Goal: Learn about a topic

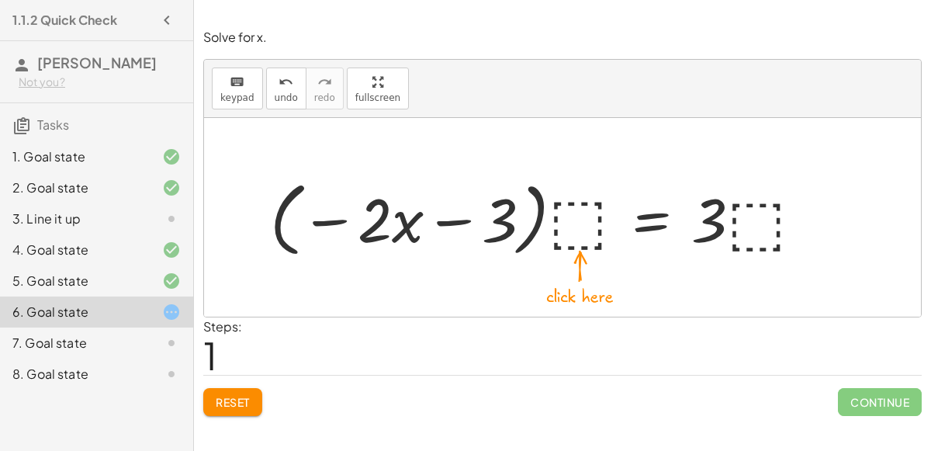
click at [223, 375] on div "Reset Continue" at bounding box center [562, 395] width 718 height 41
click at [233, 377] on div "Reset Continue" at bounding box center [562, 395] width 718 height 41
click at [243, 388] on button "Reset" at bounding box center [232, 402] width 59 height 28
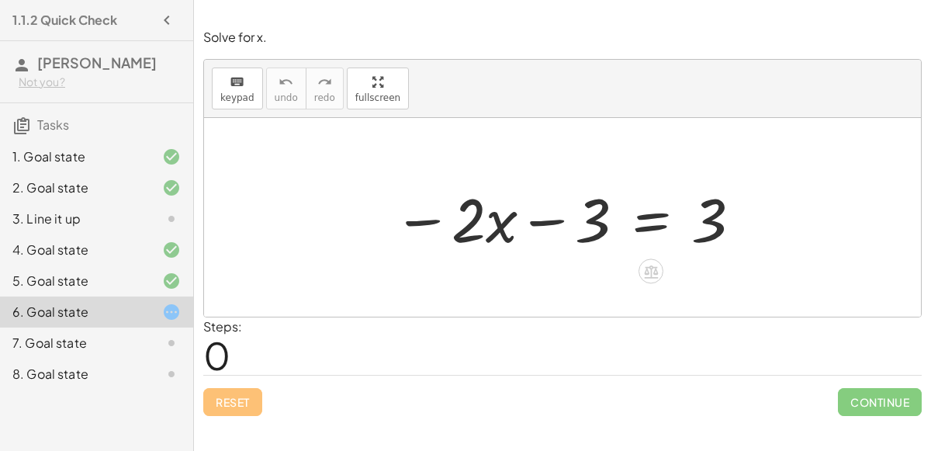
click at [554, 220] on div at bounding box center [567, 218] width 365 height 80
click at [482, 218] on div at bounding box center [567, 218] width 365 height 80
click at [647, 213] on div at bounding box center [567, 218] width 365 height 80
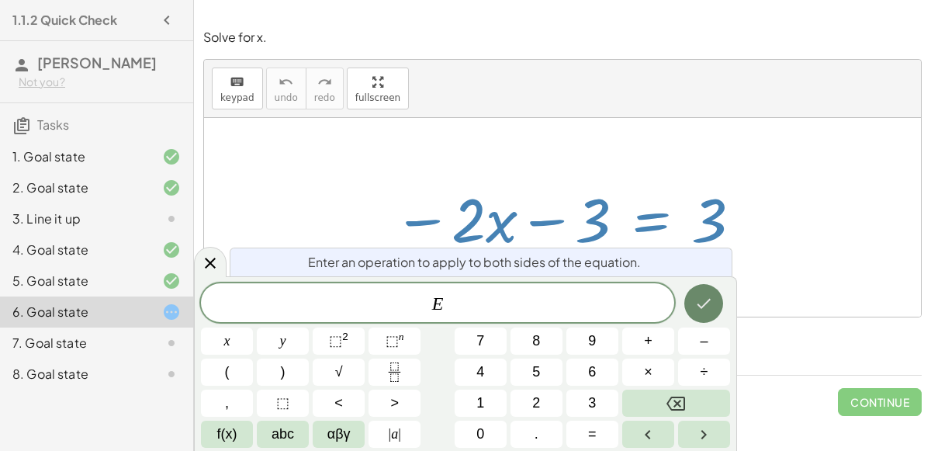
click at [695, 301] on icon "Done" at bounding box center [703, 303] width 19 height 19
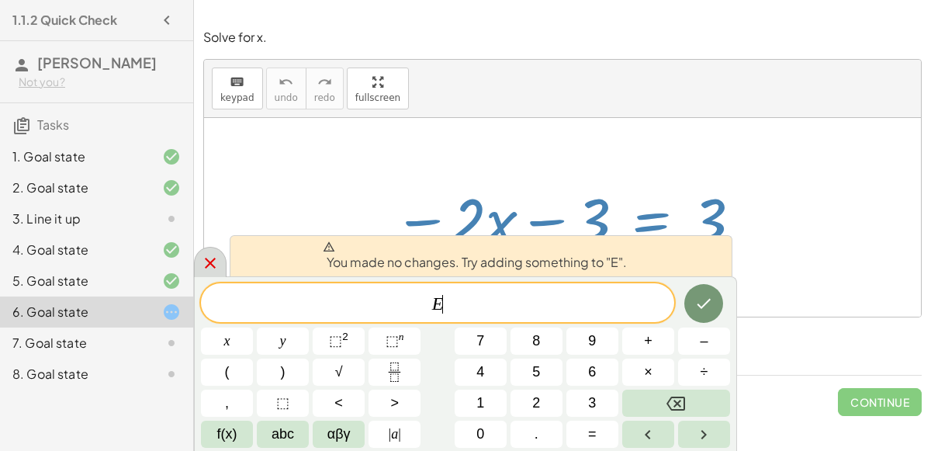
click at [207, 264] on icon at bounding box center [210, 262] width 11 height 11
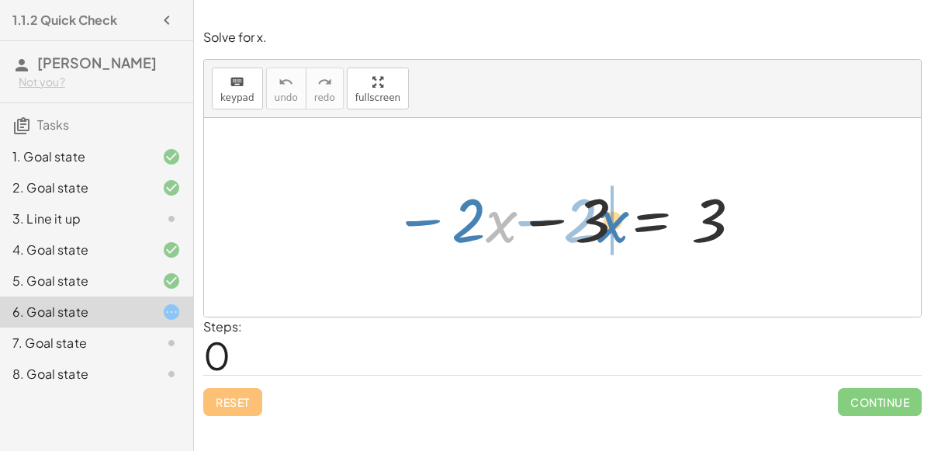
drag, startPoint x: 496, startPoint y: 216, endPoint x: 608, endPoint y: 216, distance: 112.4
click at [608, 216] on div at bounding box center [567, 218] width 365 height 80
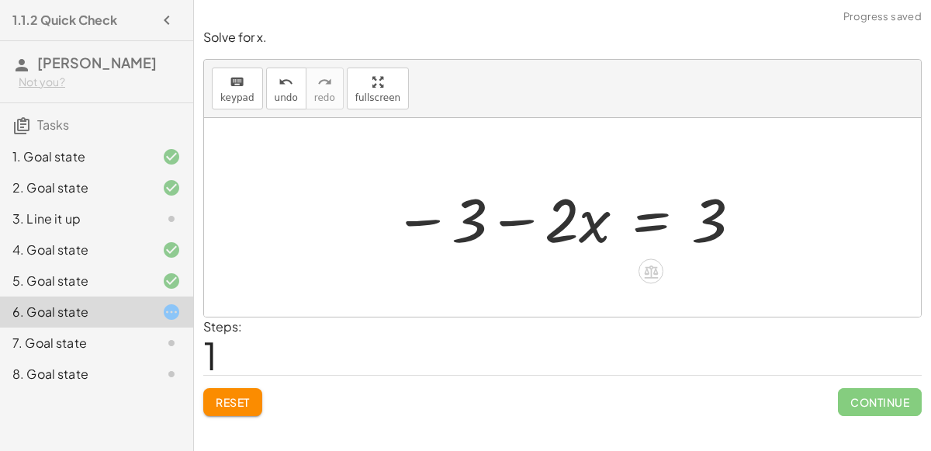
click at [496, 221] on div at bounding box center [567, 218] width 365 height 80
drag, startPoint x: 600, startPoint y: 226, endPoint x: 657, endPoint y: 225, distance: 56.6
click at [657, 225] on div at bounding box center [567, 218] width 365 height 80
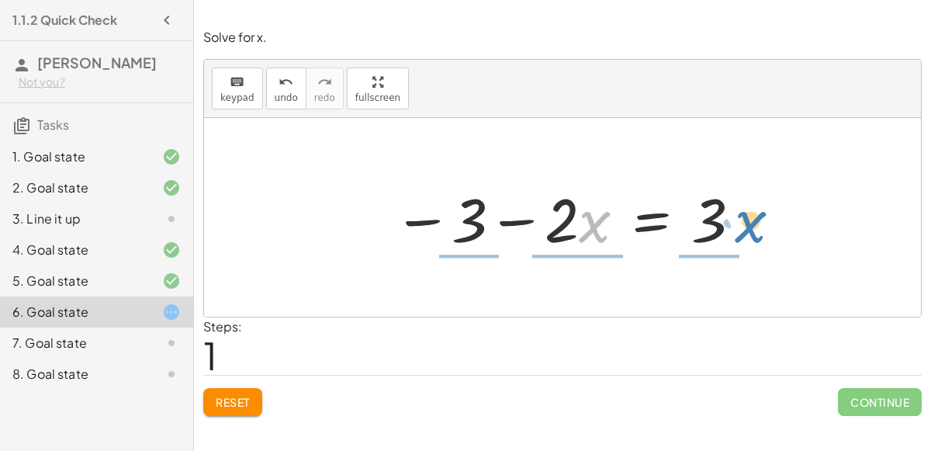
drag, startPoint x: 581, startPoint y: 223, endPoint x: 725, endPoint y: 223, distance: 144.2
click at [725, 223] on div at bounding box center [567, 218] width 365 height 80
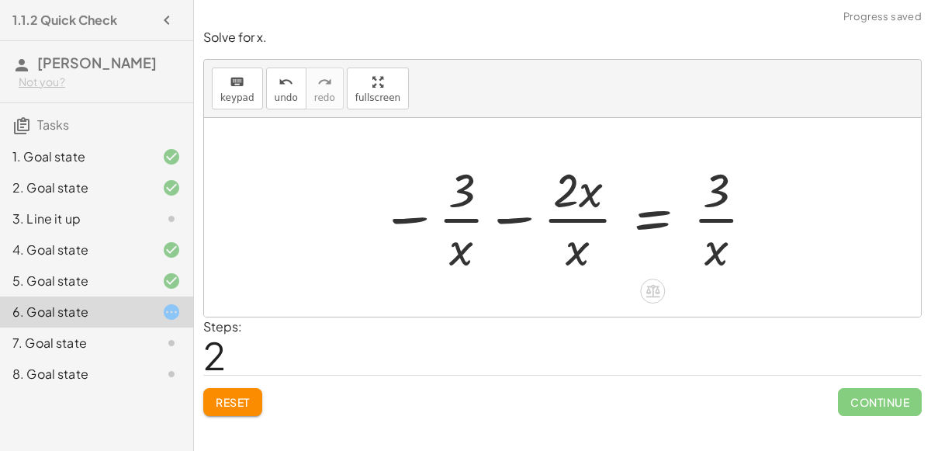
click at [710, 247] on div at bounding box center [568, 216] width 392 height 119
click at [712, 216] on div at bounding box center [568, 216] width 392 height 119
click at [577, 218] on div at bounding box center [568, 216] width 392 height 119
click at [517, 222] on div at bounding box center [568, 216] width 392 height 119
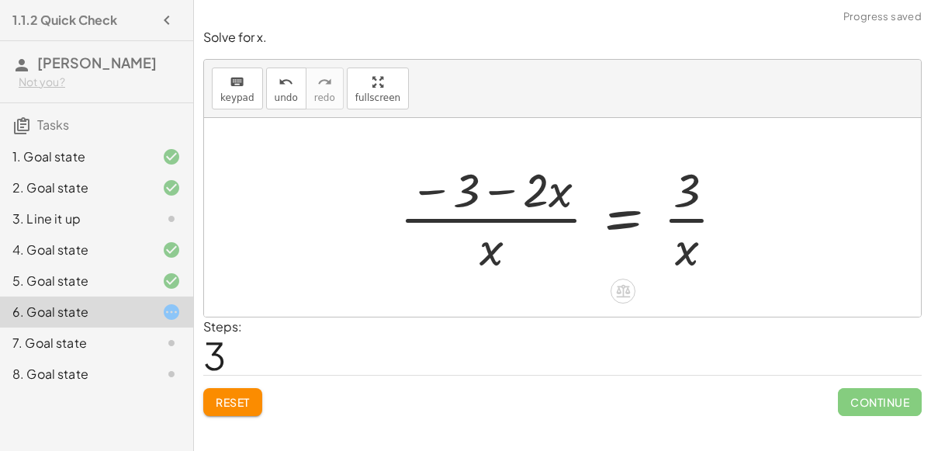
click at [498, 190] on div at bounding box center [568, 216] width 353 height 119
click at [504, 189] on div at bounding box center [568, 216] width 353 height 119
drag, startPoint x: 475, startPoint y: 250, endPoint x: 458, endPoint y: 211, distance: 43.1
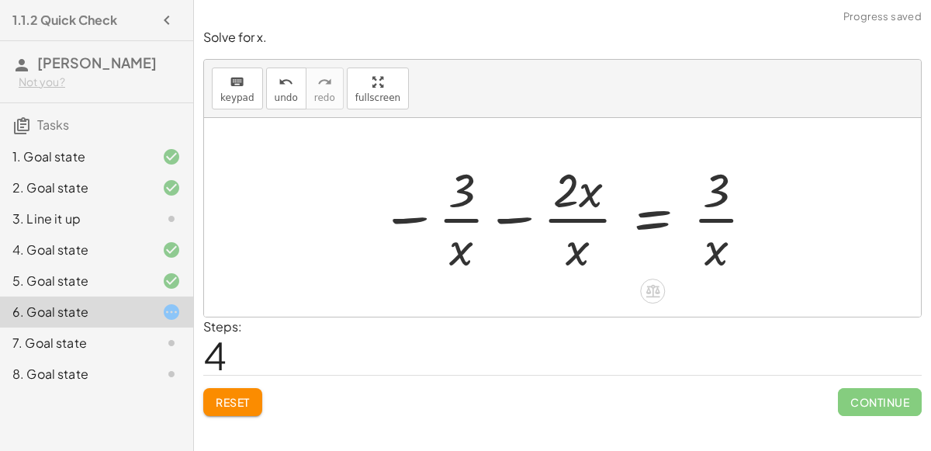
click at [454, 214] on div at bounding box center [568, 216] width 392 height 119
drag, startPoint x: 462, startPoint y: 242, endPoint x: 423, endPoint y: 198, distance: 58.8
click at [423, 198] on div at bounding box center [568, 216] width 392 height 119
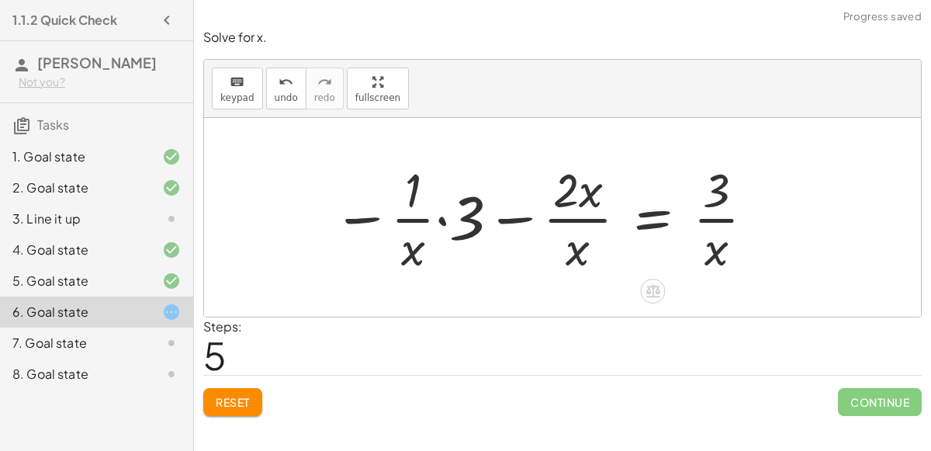
click at [440, 217] on div at bounding box center [544, 216] width 439 height 119
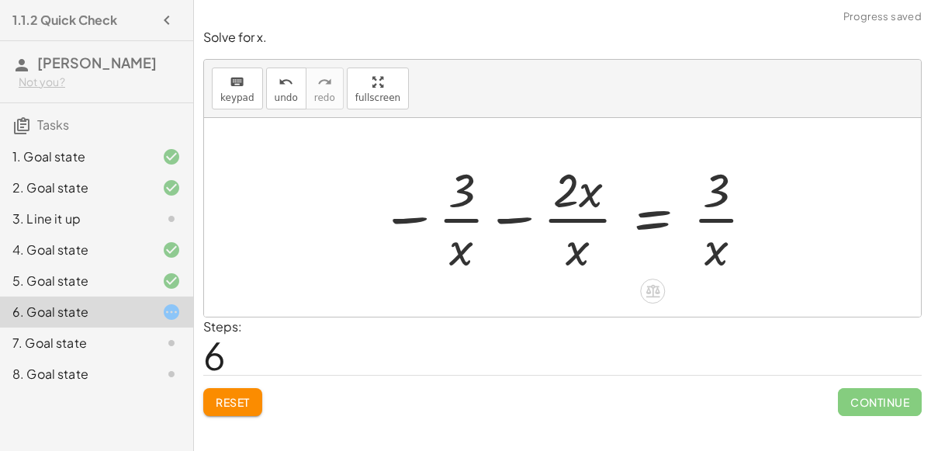
click at [471, 198] on div at bounding box center [568, 216] width 392 height 119
click at [416, 220] on div at bounding box center [568, 216] width 392 height 119
click at [450, 226] on div at bounding box center [568, 216] width 392 height 119
click at [496, 216] on div at bounding box center [568, 216] width 392 height 119
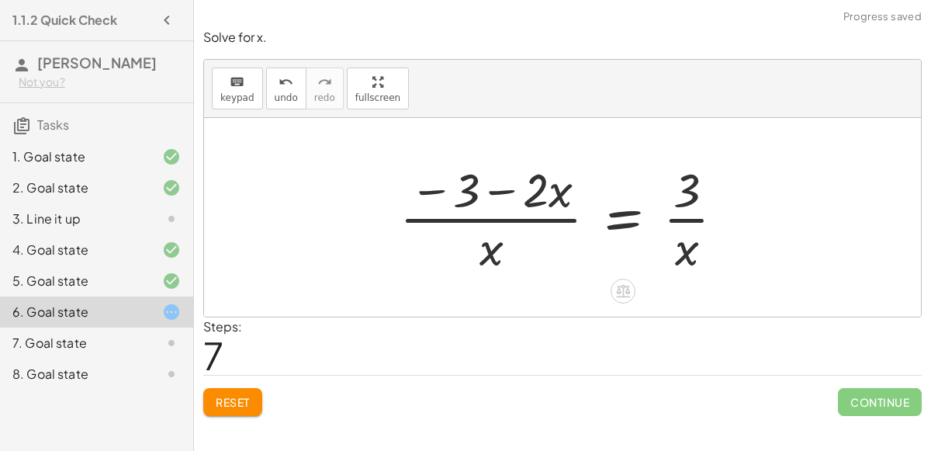
click at [509, 192] on div at bounding box center [568, 216] width 353 height 119
click at [676, 222] on div at bounding box center [568, 216] width 353 height 119
click at [255, 399] on button "Reset" at bounding box center [232, 402] width 59 height 28
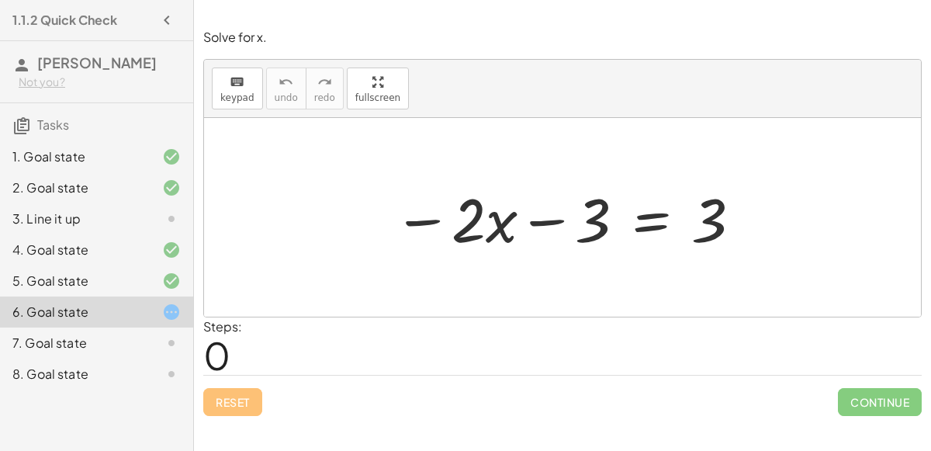
click at [144, 355] on div "7. Goal state" at bounding box center [96, 342] width 193 height 31
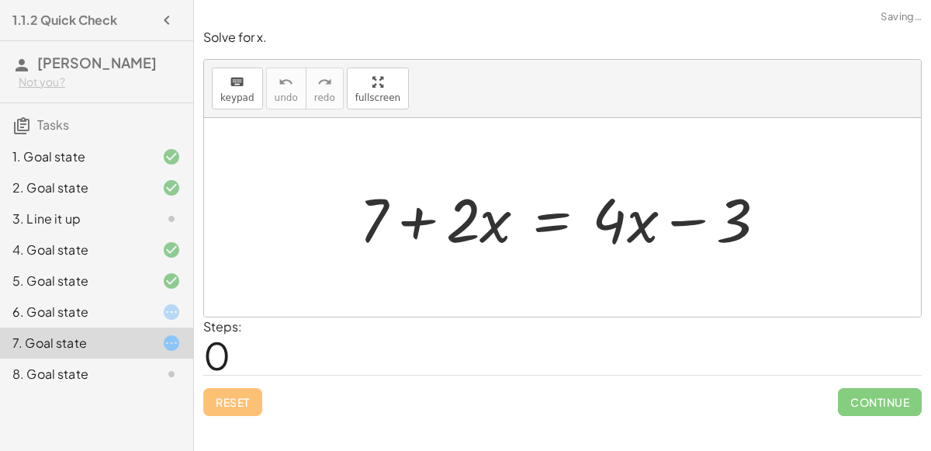
click at [171, 373] on icon at bounding box center [171, 373] width 19 height 19
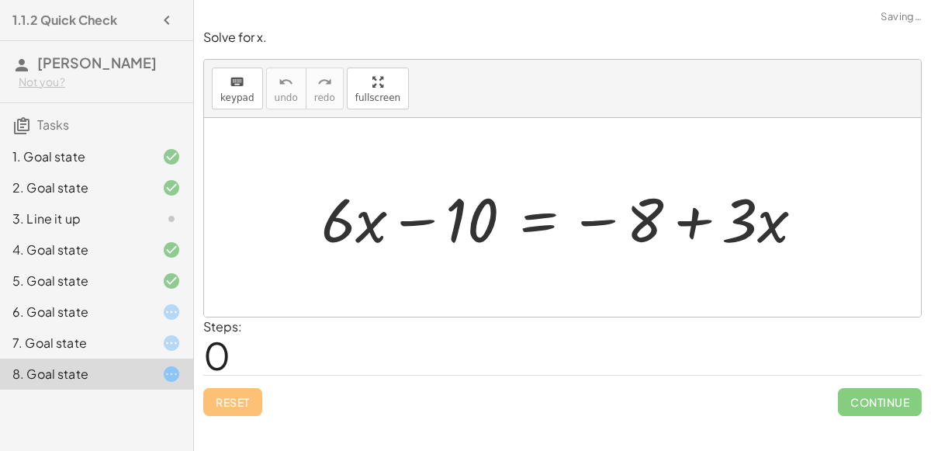
click at [166, 342] on icon at bounding box center [171, 342] width 19 height 19
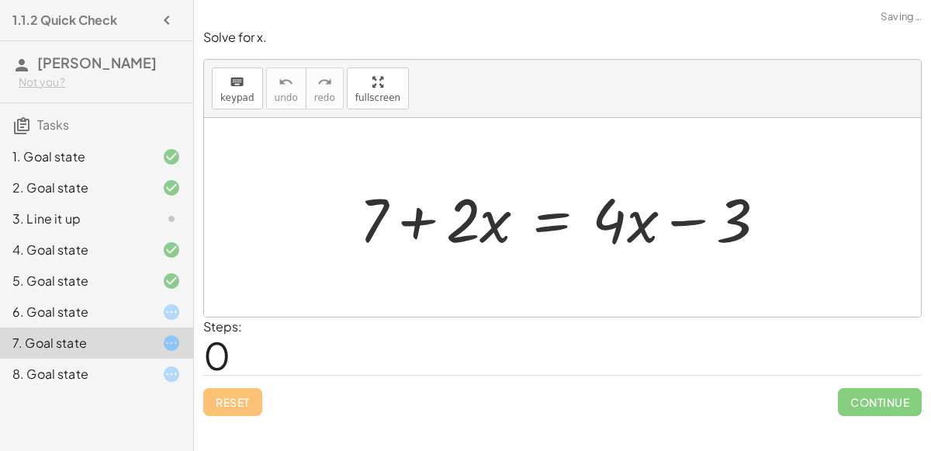
click at [181, 308] on icon at bounding box center [171, 311] width 19 height 19
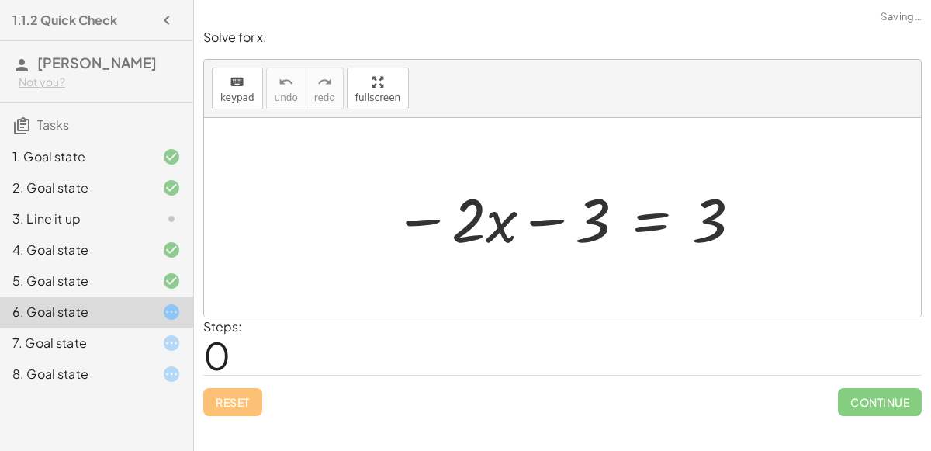
click at [464, 213] on div at bounding box center [567, 218] width 365 height 80
click at [486, 220] on div at bounding box center [567, 218] width 365 height 80
click at [490, 219] on div at bounding box center [567, 218] width 365 height 80
drag, startPoint x: 711, startPoint y: 208, endPoint x: 808, endPoint y: 219, distance: 97.5
click at [808, 219] on div "3 − · 2 · x − 3 = 3" at bounding box center [562, 217] width 717 height 199
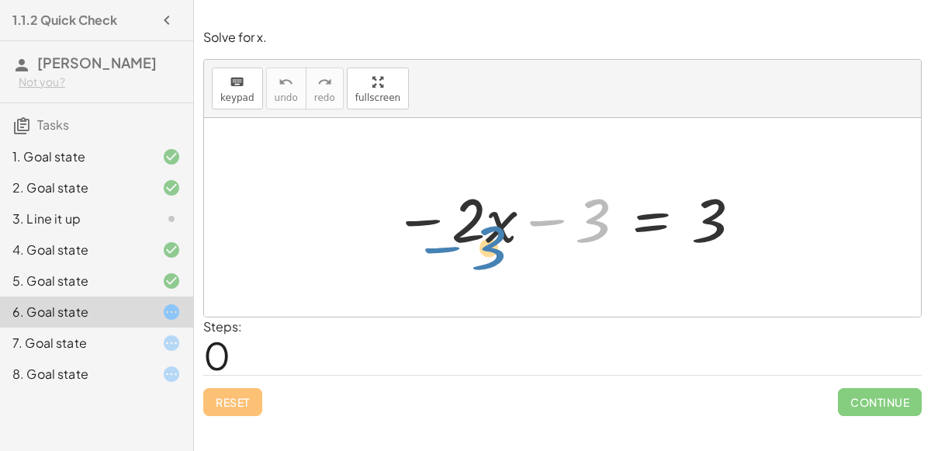
drag, startPoint x: 590, startPoint y: 220, endPoint x: 523, endPoint y: 217, distance: 67.5
click at [523, 217] on div at bounding box center [567, 218] width 365 height 80
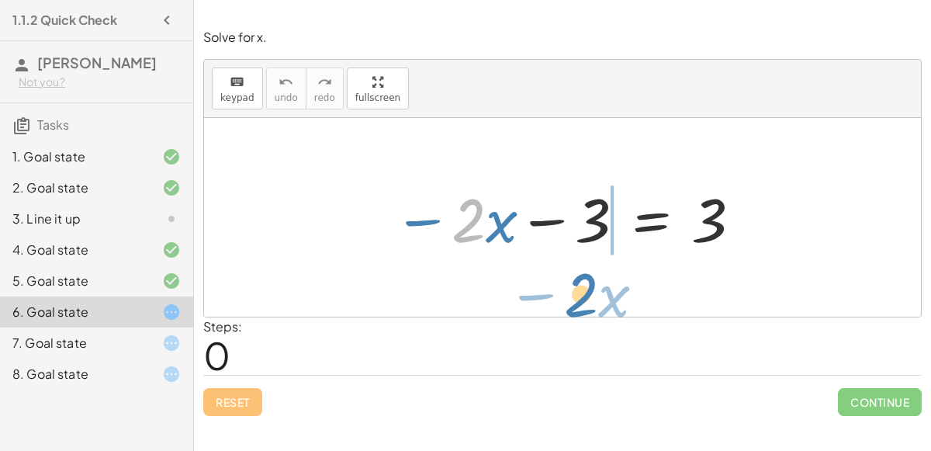
drag, startPoint x: 479, startPoint y: 212, endPoint x: 465, endPoint y: 227, distance: 20.3
click at [465, 227] on div at bounding box center [567, 218] width 365 height 80
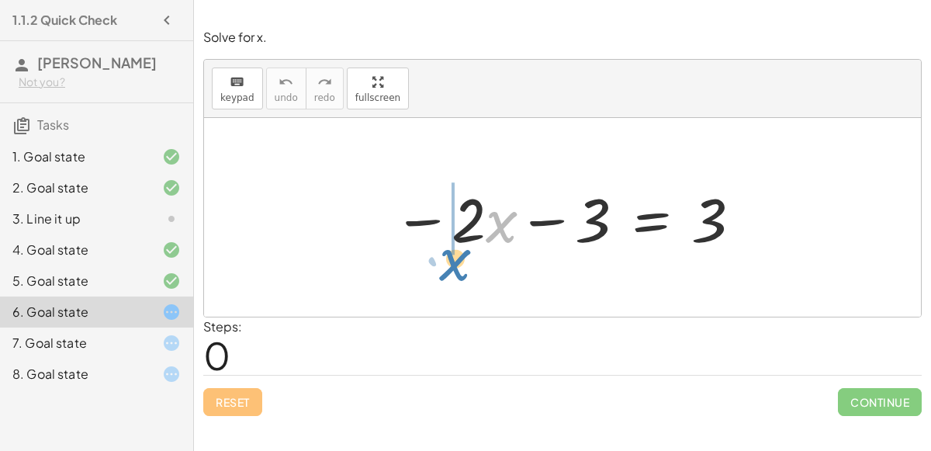
drag, startPoint x: 490, startPoint y: 223, endPoint x: 453, endPoint y: 254, distance: 48.5
click at [453, 254] on div at bounding box center [567, 218] width 365 height 80
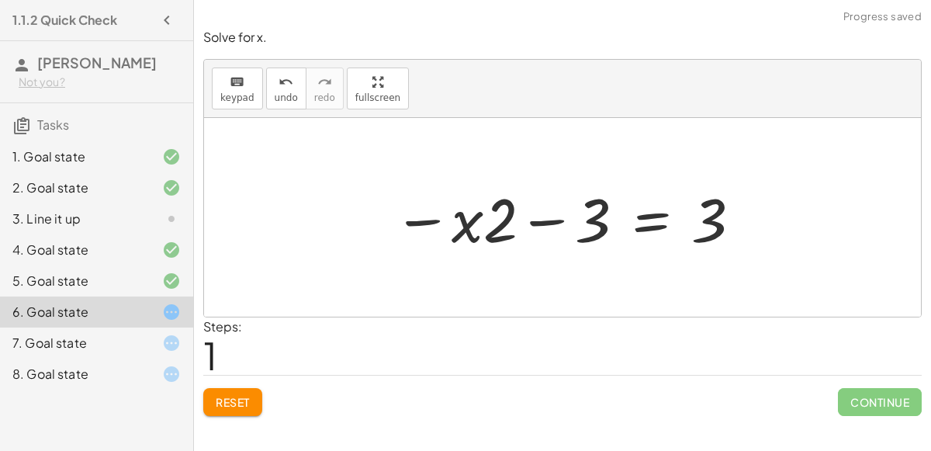
click at [245, 400] on span "Reset" at bounding box center [233, 402] width 34 height 14
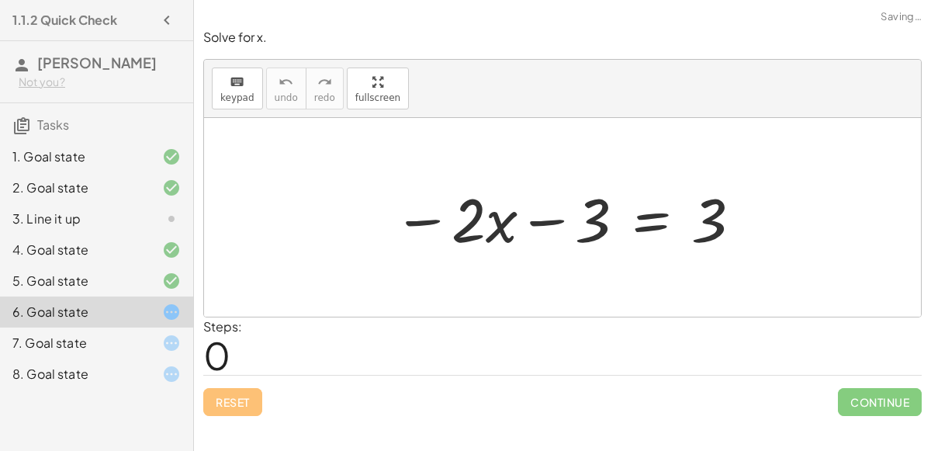
click at [227, 394] on div "Reset Continue" at bounding box center [562, 395] width 718 height 41
click at [54, 347] on div "7. Goal state" at bounding box center [74, 342] width 125 height 19
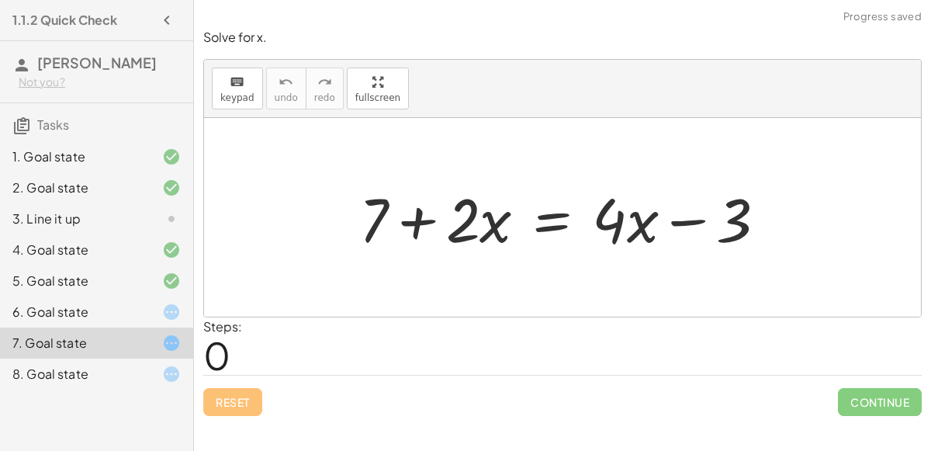
click at [402, 216] on div at bounding box center [568, 218] width 435 height 80
click at [161, 309] on div at bounding box center [158, 311] width 43 height 19
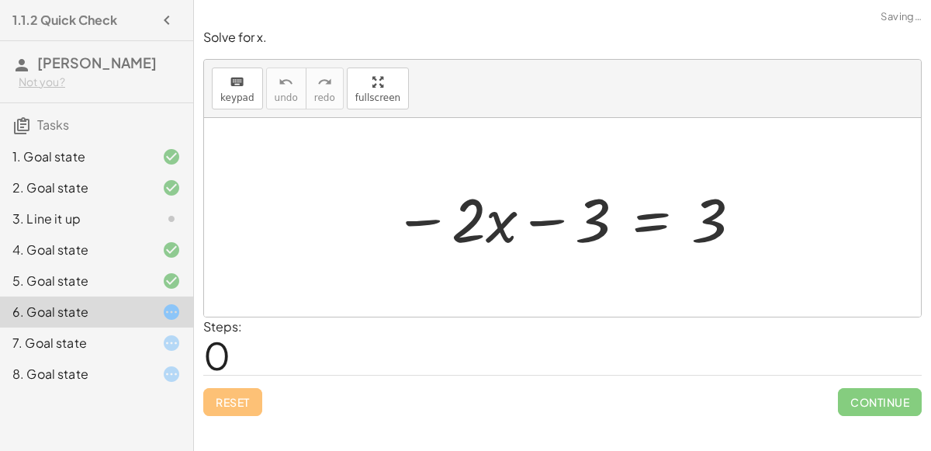
click at [512, 218] on div at bounding box center [567, 218] width 365 height 80
click at [188, 358] on div "8. Goal state" at bounding box center [96, 373] width 193 height 31
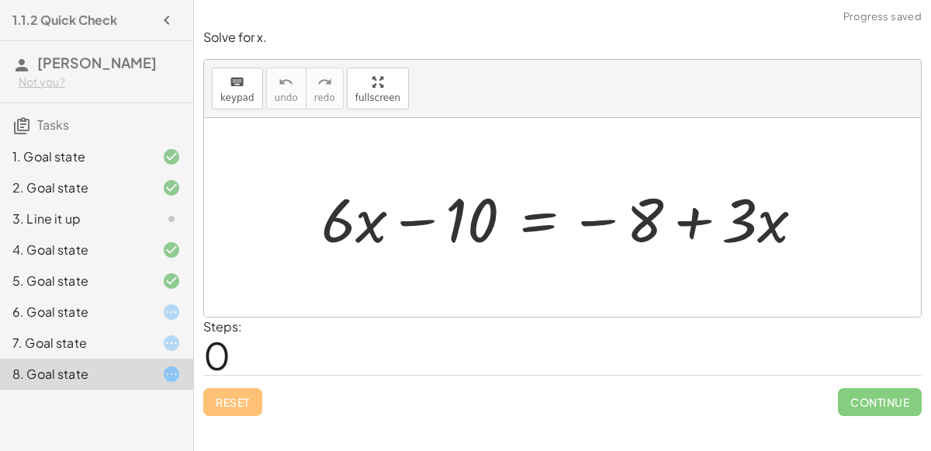
click at [405, 219] on div at bounding box center [568, 218] width 510 height 80
click at [596, 217] on div at bounding box center [568, 218] width 510 height 80
click at [700, 220] on div at bounding box center [568, 218] width 510 height 80
click at [609, 219] on div at bounding box center [568, 218] width 510 height 80
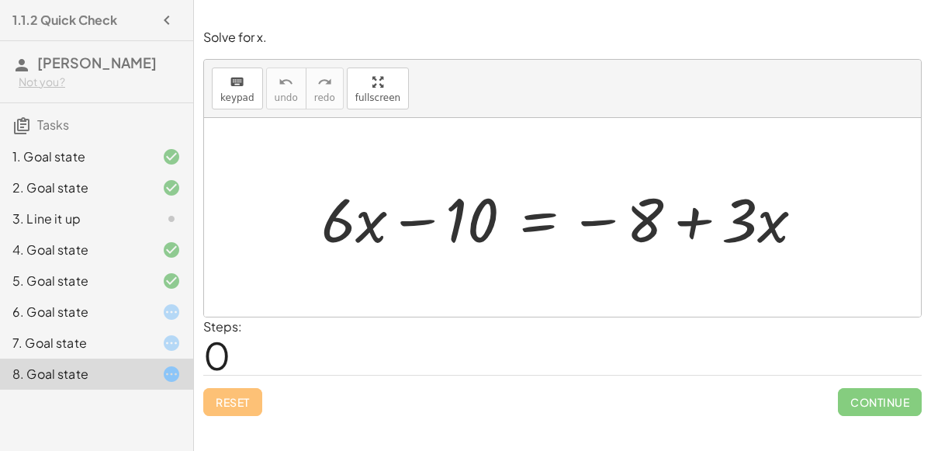
click at [533, 227] on div at bounding box center [568, 218] width 510 height 80
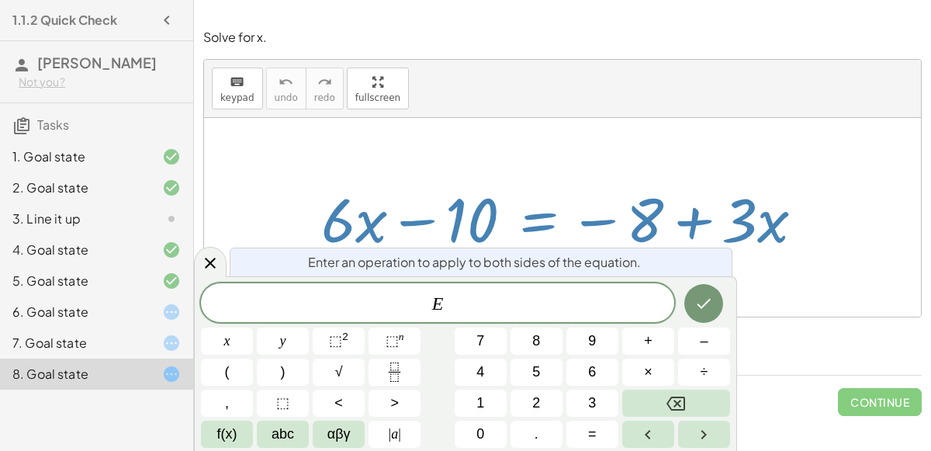
click at [603, 86] on div "keyboard keypad undo [PERSON_NAME] redo fullscreen" at bounding box center [562, 89] width 717 height 58
click at [204, 264] on icon at bounding box center [210, 263] width 19 height 19
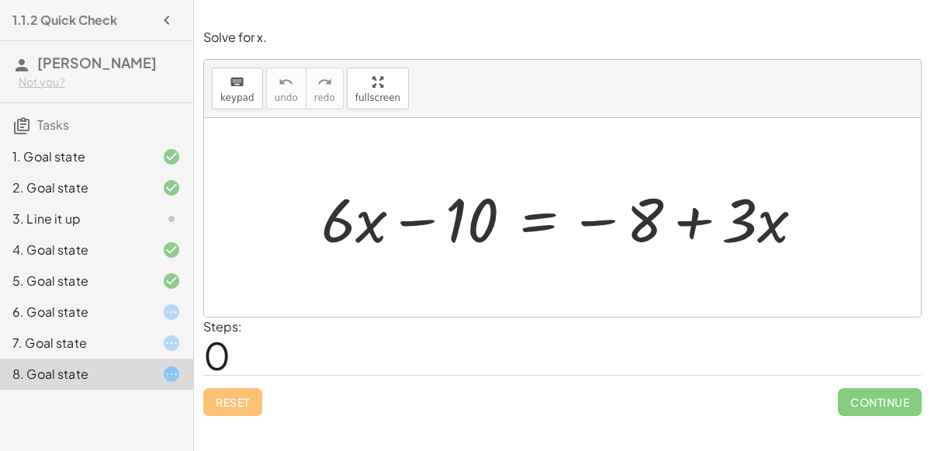
click at [176, 309] on icon at bounding box center [171, 311] width 19 height 19
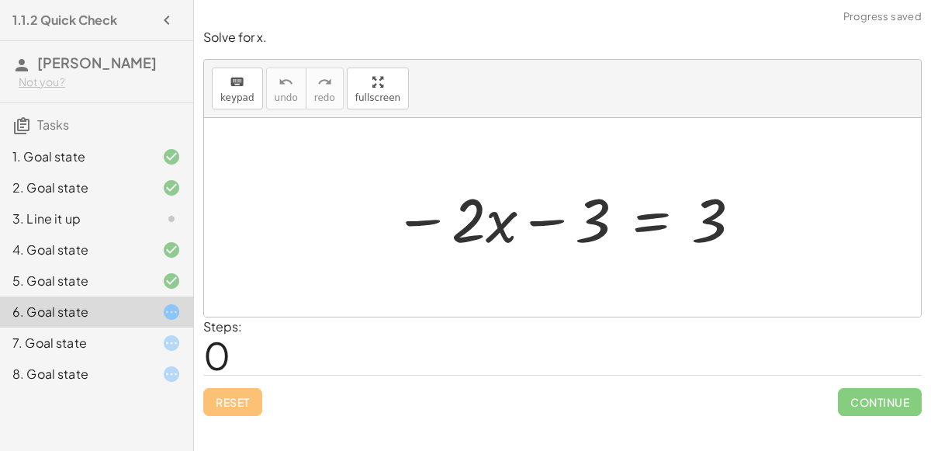
click at [467, 209] on div at bounding box center [567, 218] width 365 height 80
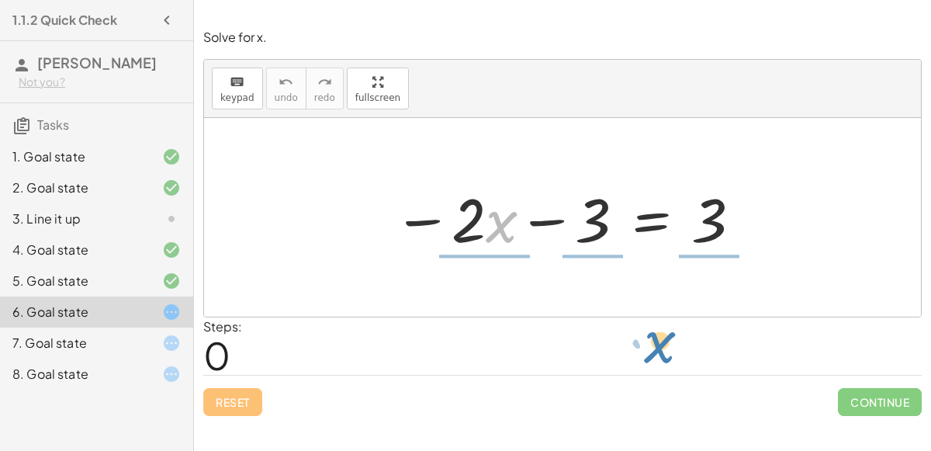
drag, startPoint x: 499, startPoint y: 226, endPoint x: 657, endPoint y: 347, distance: 199.1
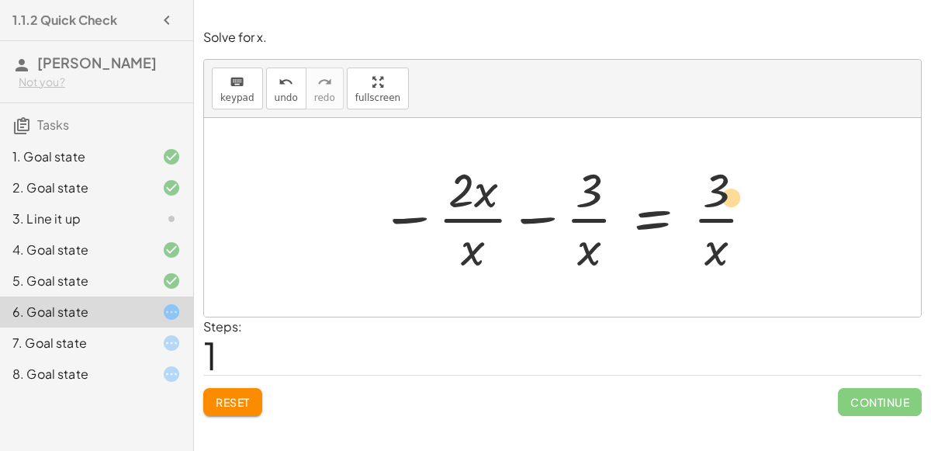
drag, startPoint x: 711, startPoint y: 196, endPoint x: 705, endPoint y: 191, distance: 8.2
click at [705, 191] on div at bounding box center [568, 216] width 392 height 119
click at [522, 223] on div at bounding box center [568, 216] width 392 height 119
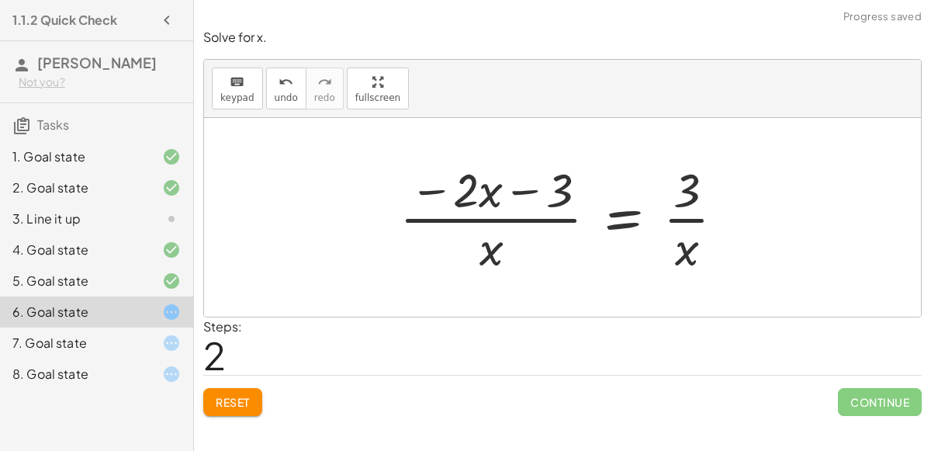
click at [527, 191] on div at bounding box center [568, 216] width 353 height 119
click at [283, 93] on span "undo" at bounding box center [286, 97] width 23 height 11
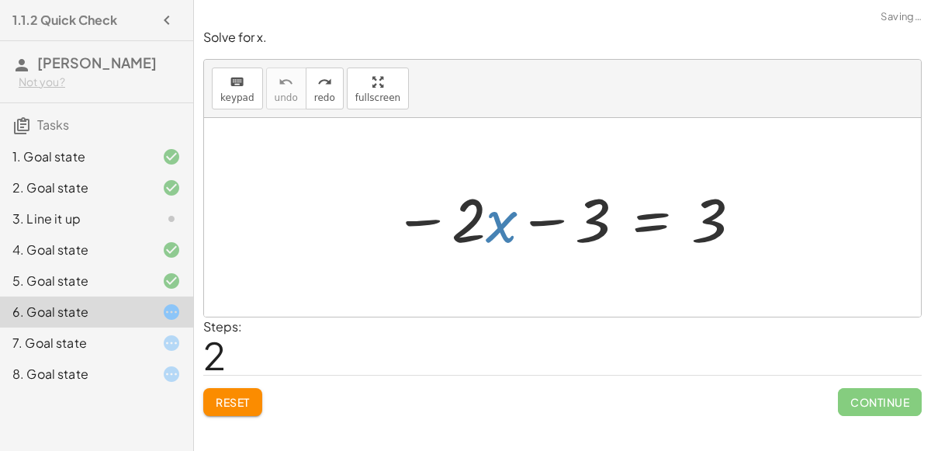
click at [118, 272] on div "5. Goal state" at bounding box center [74, 280] width 125 height 19
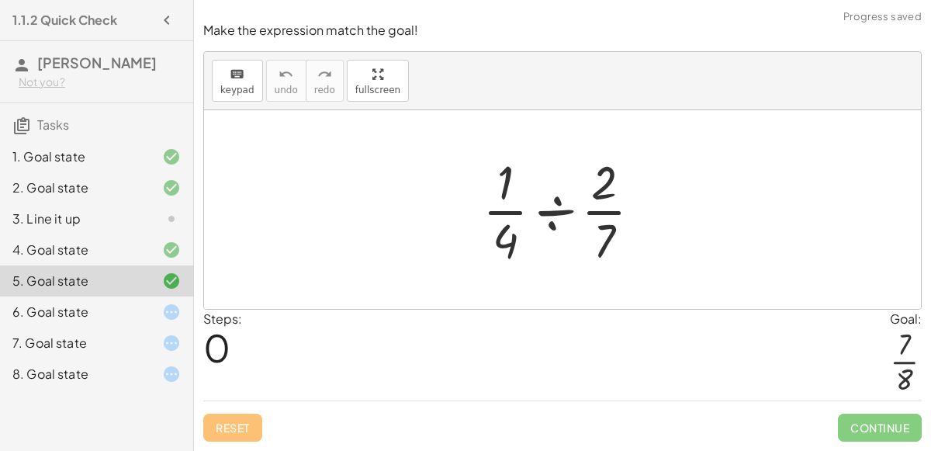
click at [137, 358] on div "6. Goal state" at bounding box center [96, 373] width 193 height 31
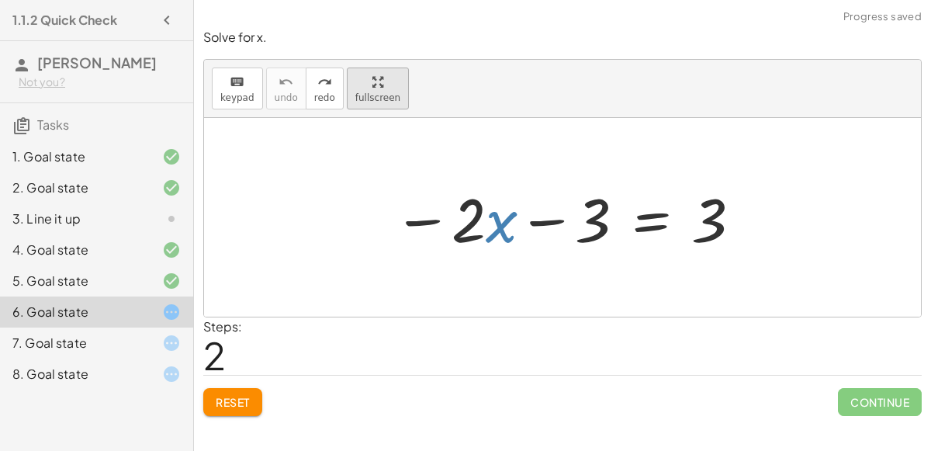
click at [358, 88] on div "button" at bounding box center [377, 81] width 45 height 19
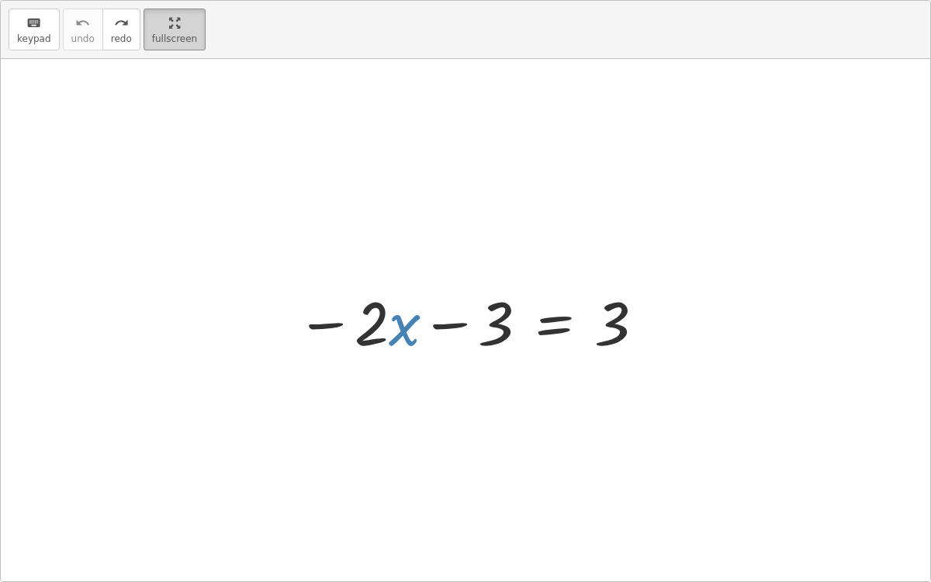
click at [184, 40] on button "fullscreen" at bounding box center [174, 30] width 62 height 42
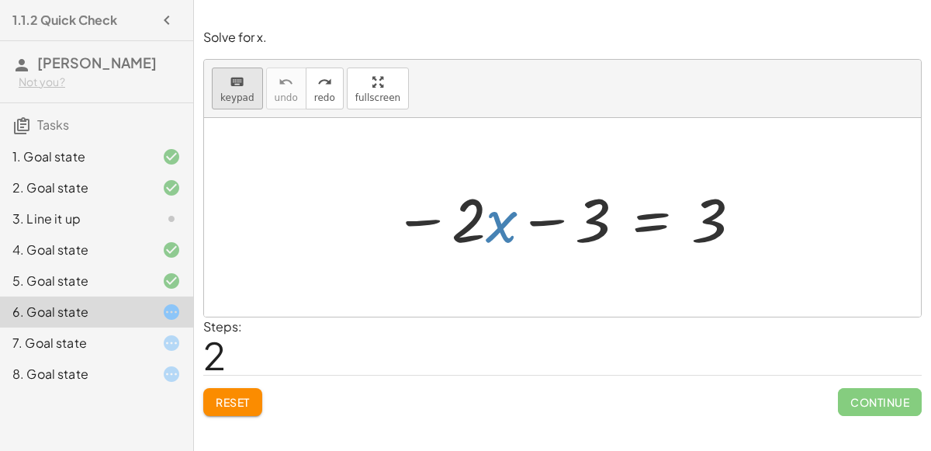
click at [239, 99] on span "keypad" at bounding box center [237, 97] width 34 height 11
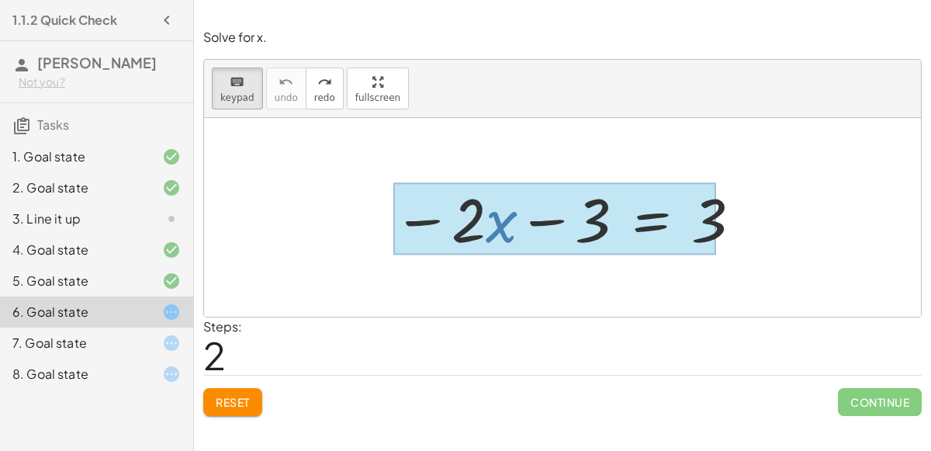
drag, startPoint x: 610, startPoint y: 213, endPoint x: 621, endPoint y: 213, distance: 10.9
click at [621, 213] on div at bounding box center [554, 219] width 323 height 72
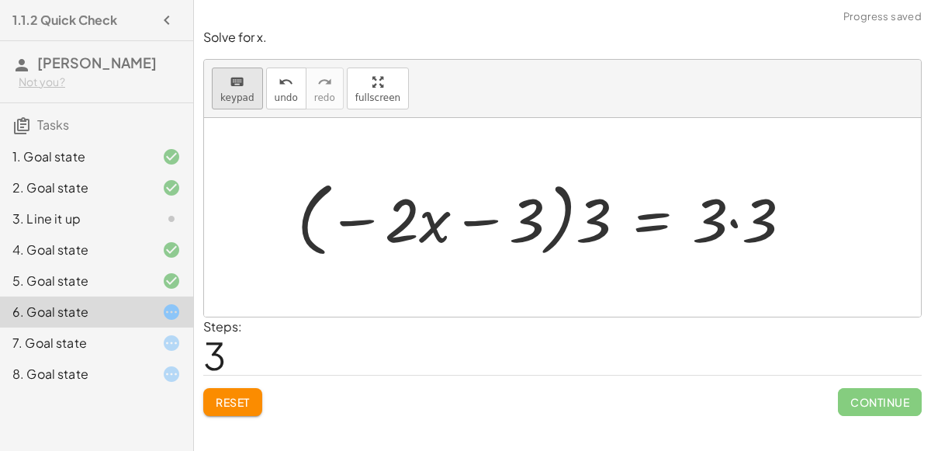
click at [254, 79] on button "keyboard keypad" at bounding box center [237, 88] width 51 height 42
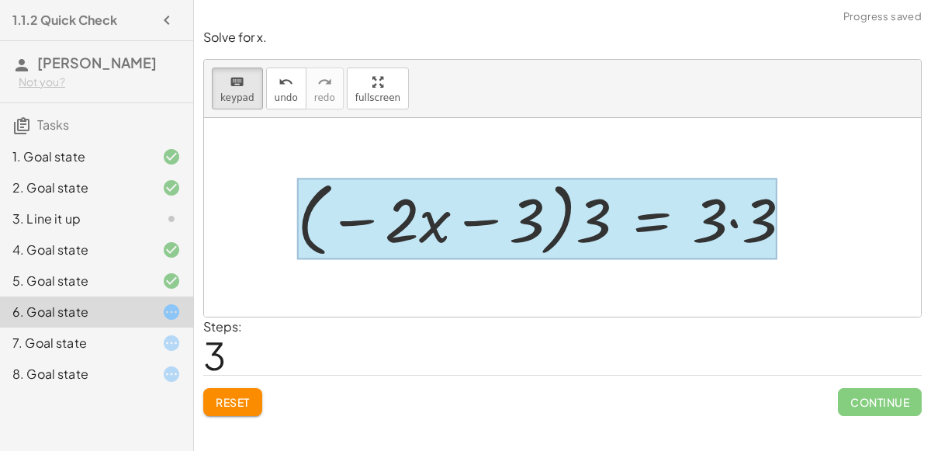
click at [628, 224] on div at bounding box center [537, 218] width 480 height 81
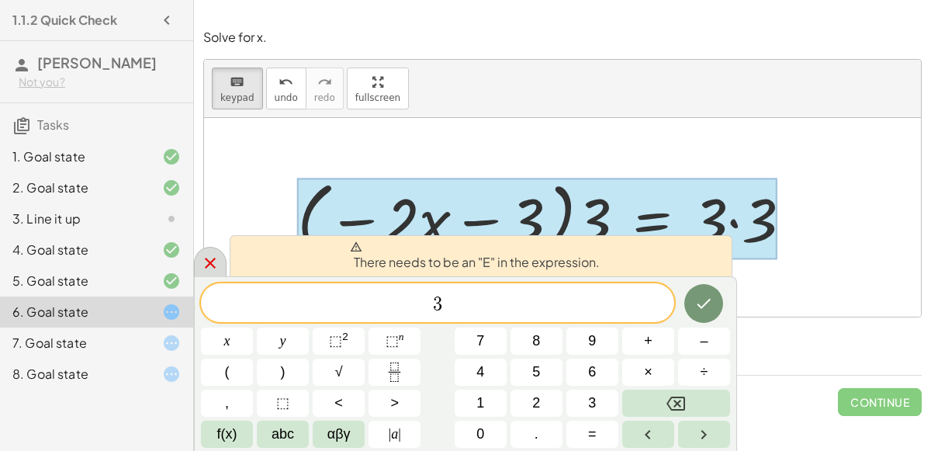
click at [213, 261] on icon at bounding box center [210, 263] width 19 height 19
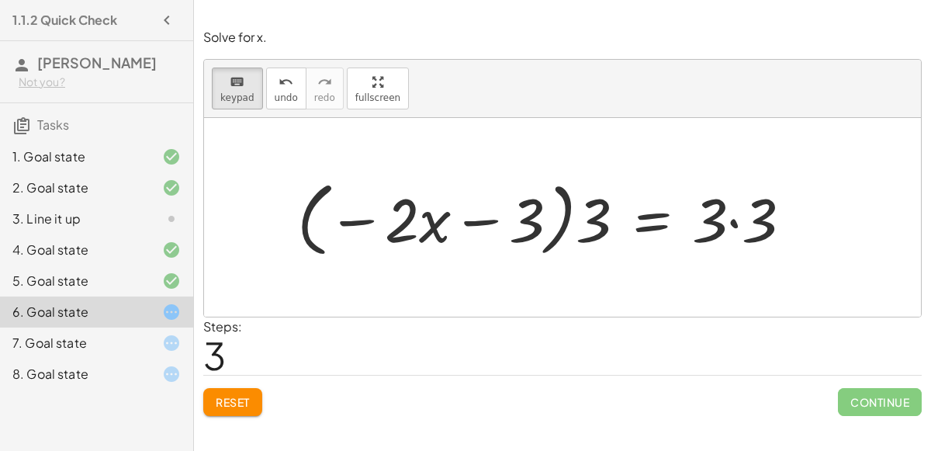
click at [250, 401] on span "Reset" at bounding box center [233, 402] width 34 height 14
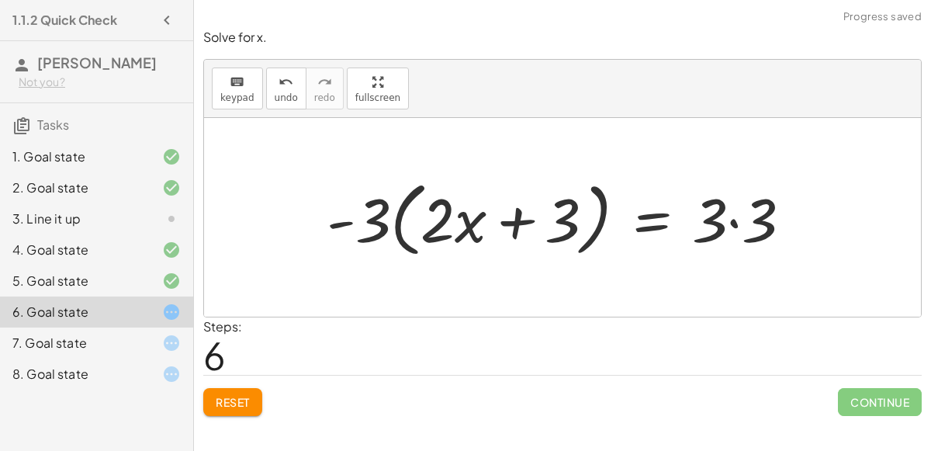
click at [250, 399] on button "Reset" at bounding box center [232, 402] width 59 height 28
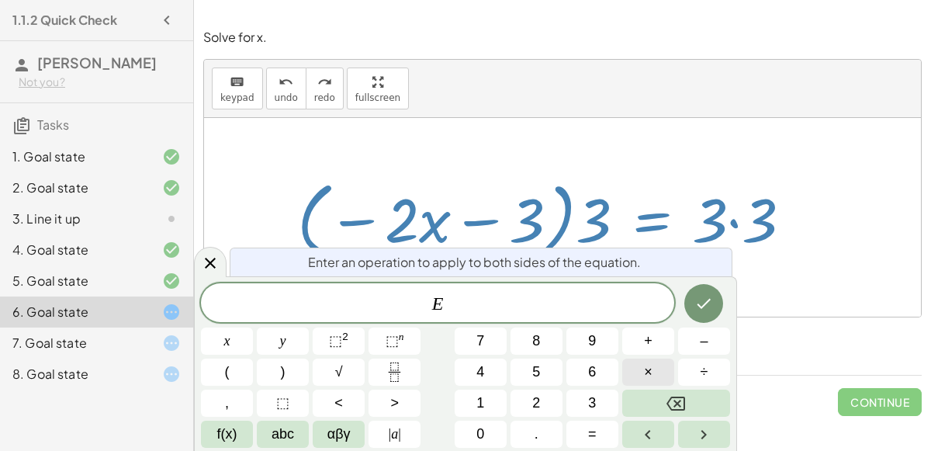
click at [673, 368] on button "×" at bounding box center [648, 371] width 52 height 27
click at [676, 404] on icon "Backspace" at bounding box center [675, 403] width 19 height 14
click at [696, 374] on button "÷" at bounding box center [704, 371] width 52 height 27
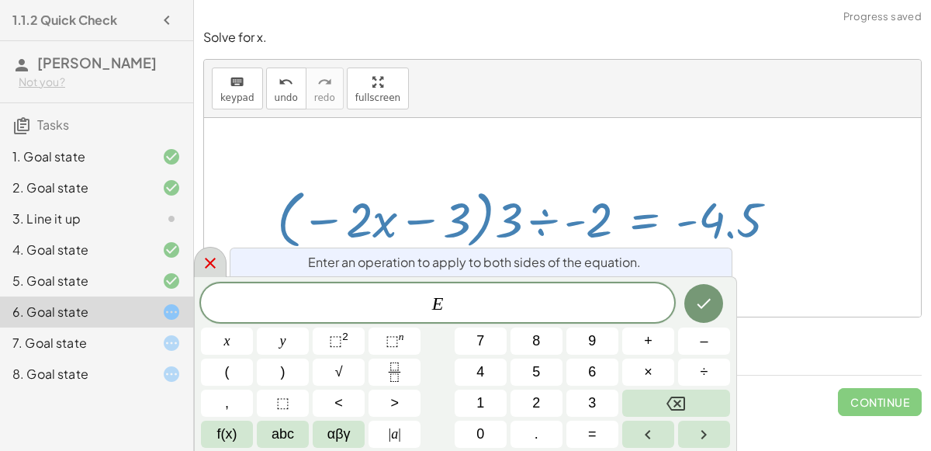
click at [205, 260] on icon at bounding box center [210, 262] width 11 height 11
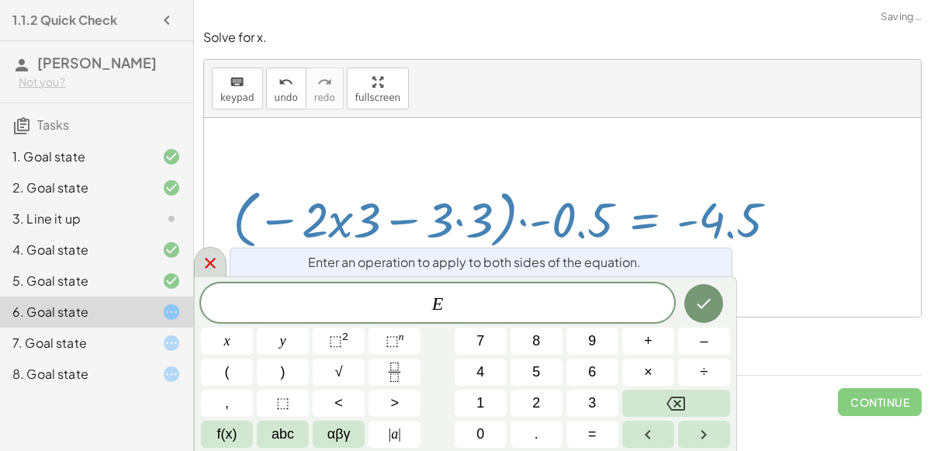
click at [704, 301] on icon "Done" at bounding box center [703, 303] width 19 height 19
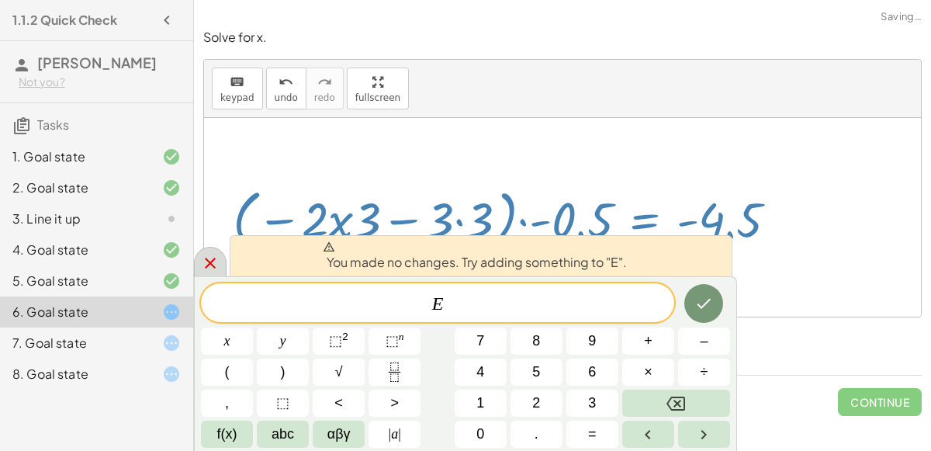
click at [207, 261] on icon at bounding box center [210, 262] width 11 height 11
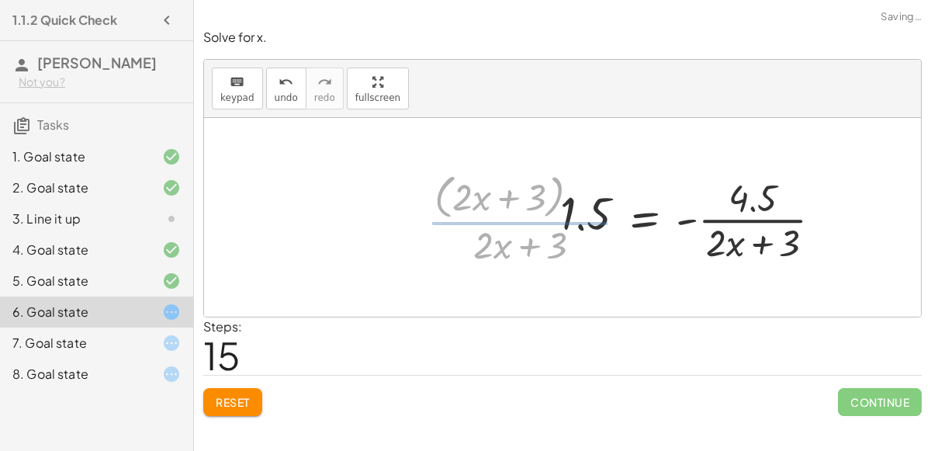
click at [541, 235] on div "− · 2 · x − 3 = 3 · ( − · 2 · x − 3 ) · 3 = · 3 · 3 · ( − · 2 · x − 3 ) · 3 ÷ -…" at bounding box center [690, 217] width 311 height 103
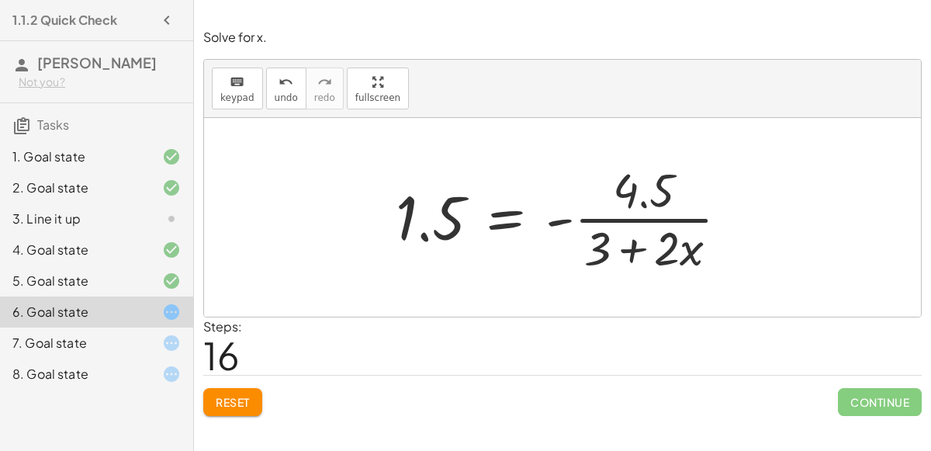
click at [230, 410] on button "Reset" at bounding box center [232, 402] width 59 height 28
